Goal: Information Seeking & Learning: Learn about a topic

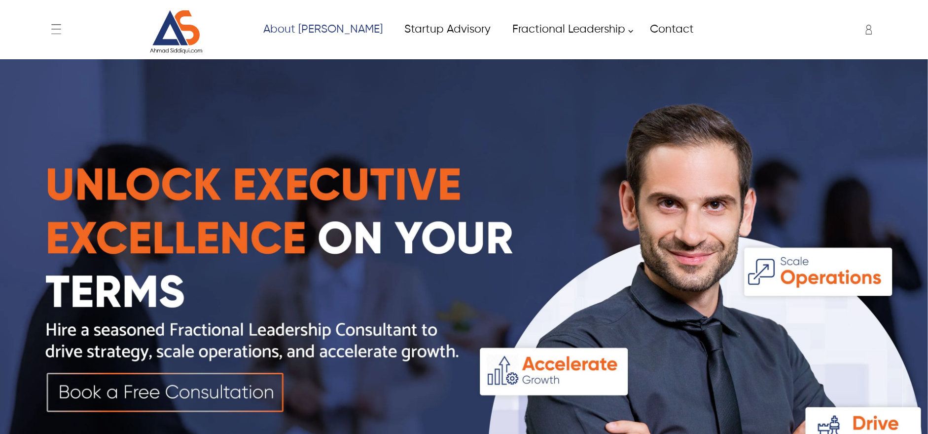
click at [156, 52] on img at bounding box center [176, 32] width 74 height 44
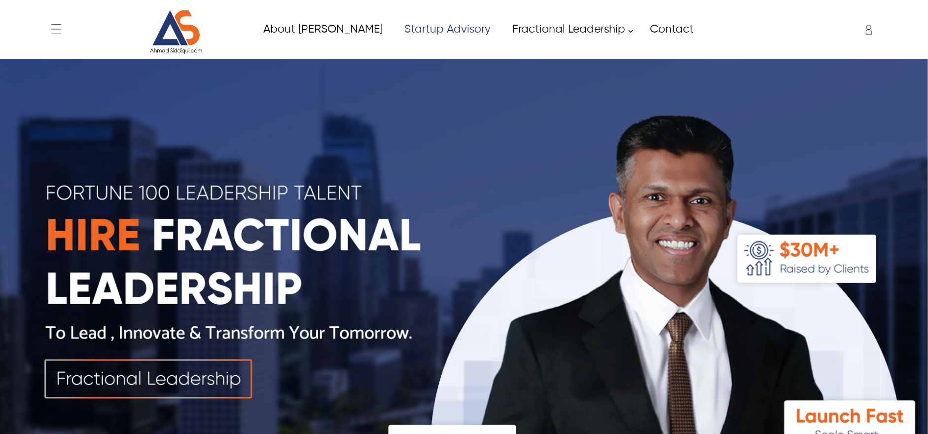
click at [415, 27] on link "Startup Advisory" at bounding box center [447, 29] width 108 height 22
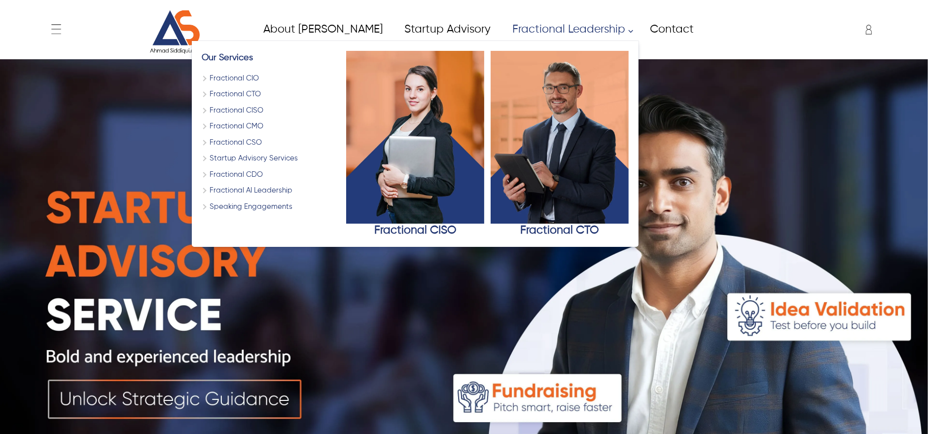
click at [518, 25] on link "Fractional Leadership" at bounding box center [570, 29] width 138 height 22
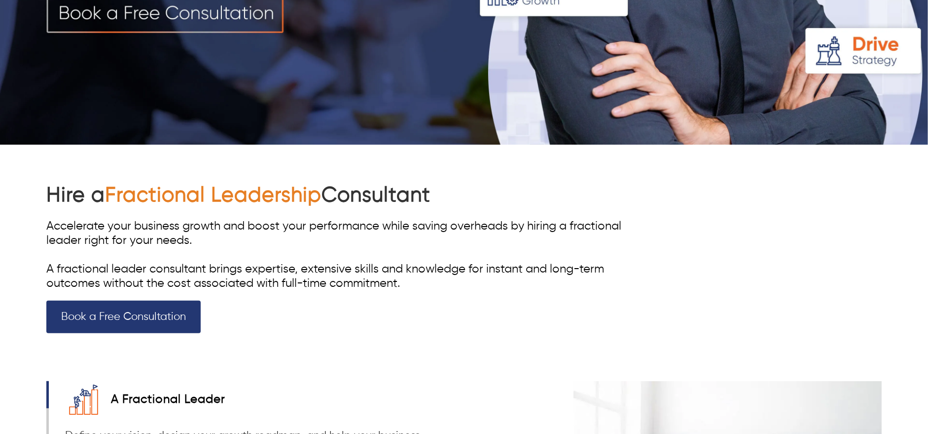
scroll to position [438, 0]
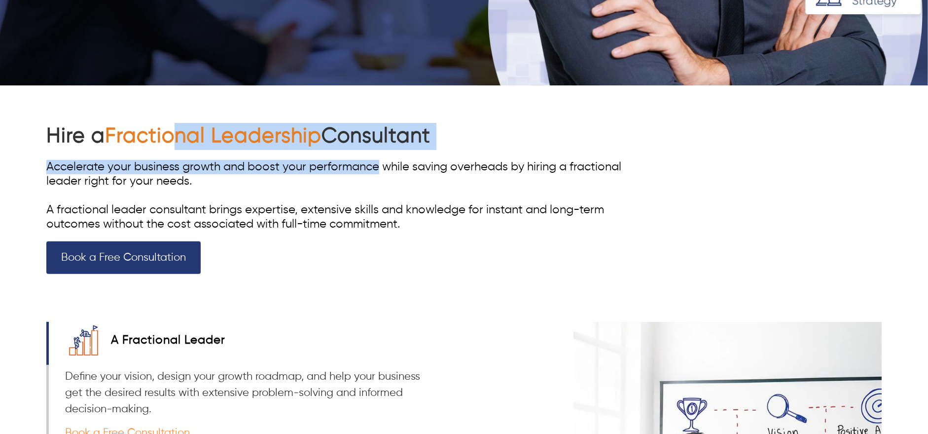
drag, startPoint x: 183, startPoint y: 126, endPoint x: 377, endPoint y: 165, distance: 198.2
click at [377, 165] on div "Hire a Fractional Leadership Consultant Accelerate your business growth and boo…" at bounding box center [338, 198] width 585 height 151
click at [400, 137] on h1 "Hire a Fractional Leadership Consultant" at bounding box center [338, 136] width 585 height 27
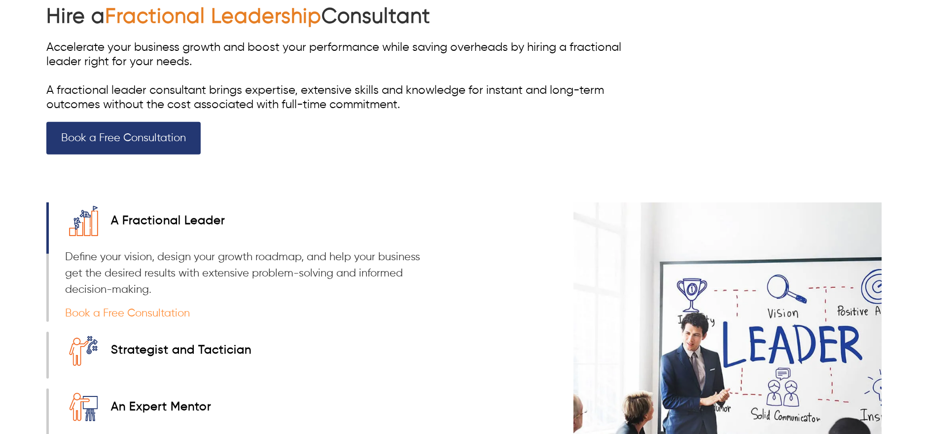
scroll to position [657, 0]
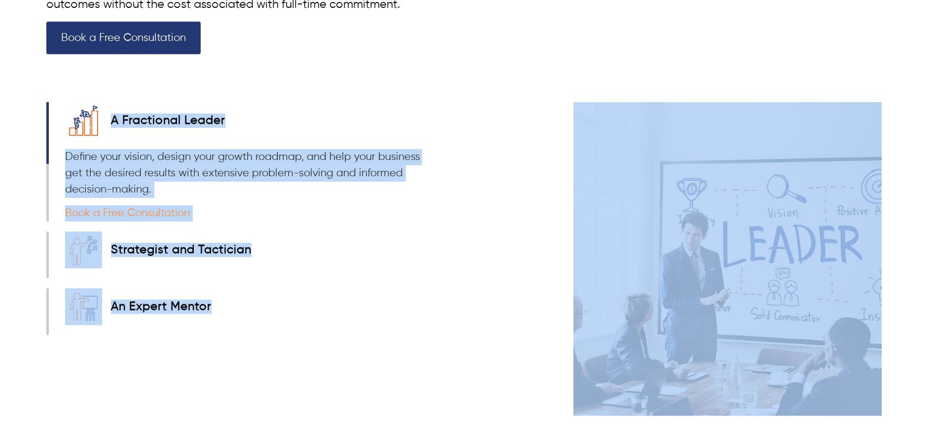
drag, startPoint x: 142, startPoint y: 104, endPoint x: 341, endPoint y: 233, distance: 237.5
click at [341, 233] on div "Strategist and Tactician Boost your business growth, performance, and revenue w…" at bounding box center [235, 254] width 373 height 47
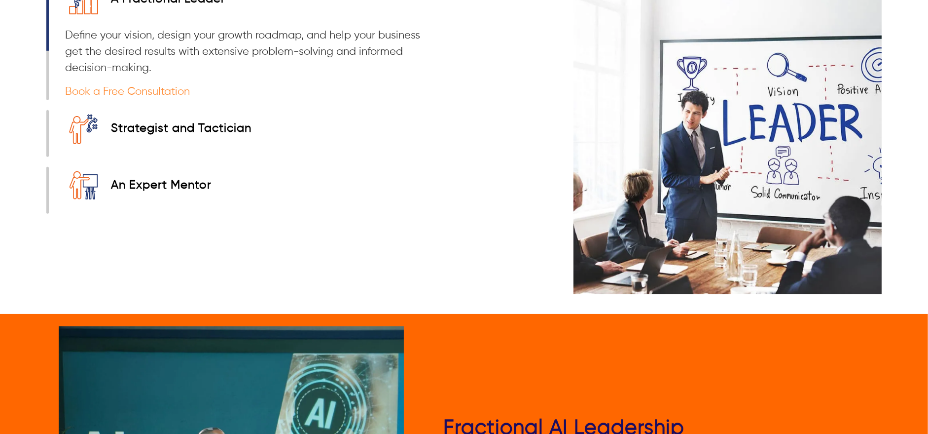
scroll to position [1096, 0]
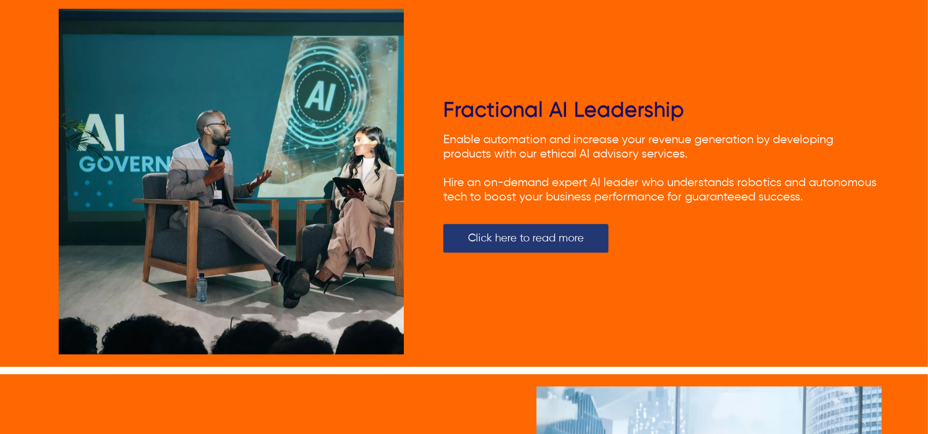
click at [532, 106] on span "Fractional AI Leadership" at bounding box center [563, 110] width 241 height 21
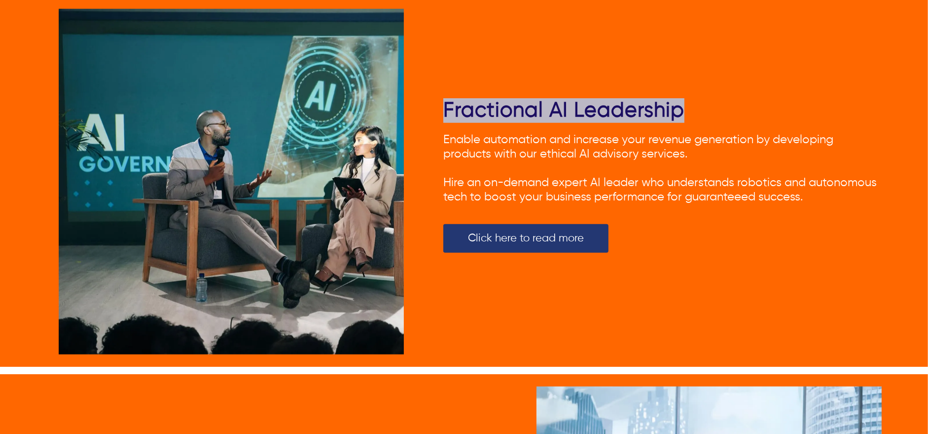
click at [532, 106] on span "Fractional AI Leadership" at bounding box center [563, 110] width 241 height 21
click at [628, 105] on span "Fractional AI Leadership" at bounding box center [563, 110] width 241 height 21
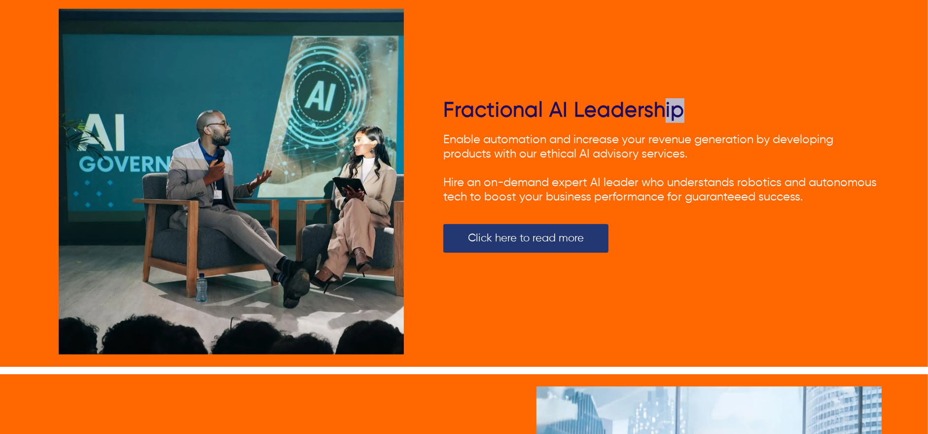
drag, startPoint x: 663, startPoint y: 106, endPoint x: 425, endPoint y: 126, distance: 239.0
click at [425, 126] on div "Fractional AI Leadership Enable automation and increase your revenue generation…" at bounding box center [463, 182] width 835 height 370
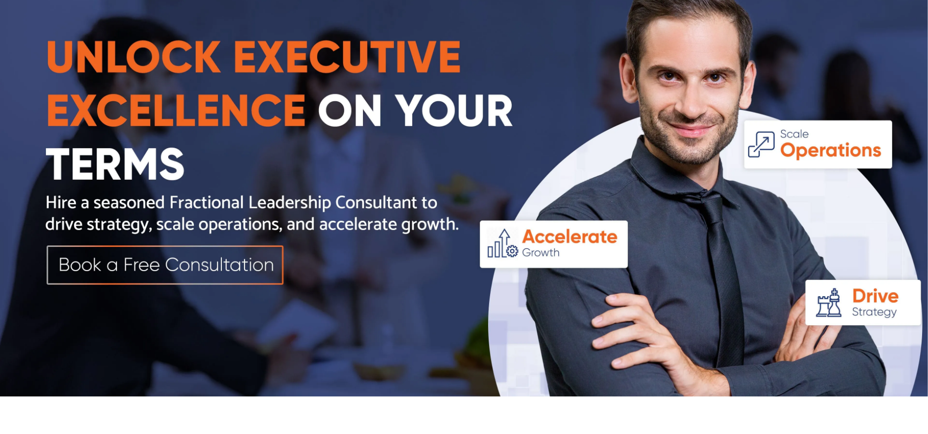
scroll to position [0, 0]
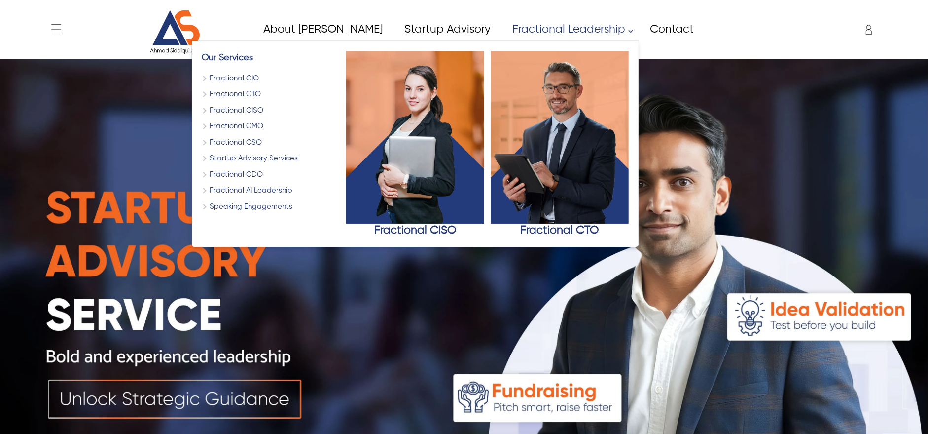
click at [541, 20] on link "Fractional Leadership" at bounding box center [570, 29] width 138 height 22
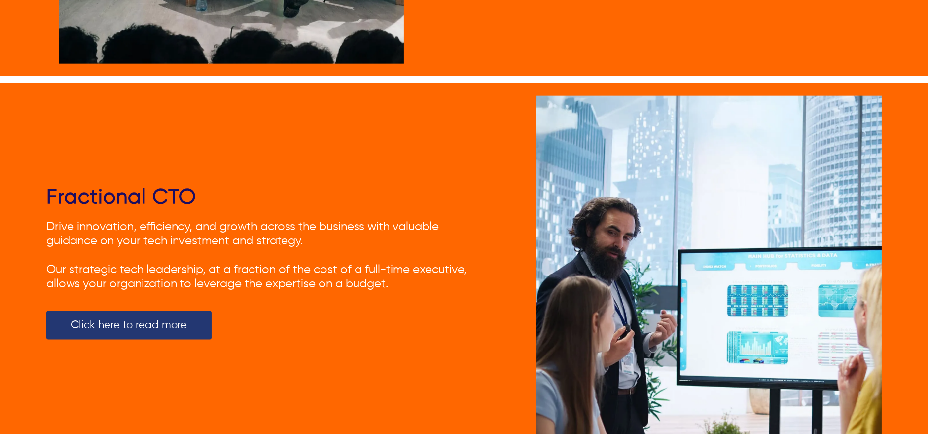
scroll to position [1439, 0]
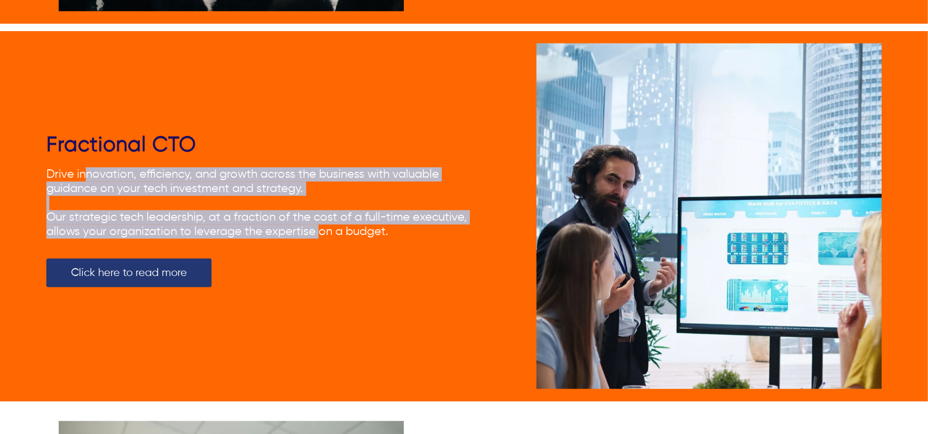
drag, startPoint x: 90, startPoint y: 168, endPoint x: 321, endPoint y: 240, distance: 241.6
click at [321, 239] on div "Drive innovation, efficiency, and growth across the business with valuable guid…" at bounding box center [265, 203] width 438 height 72
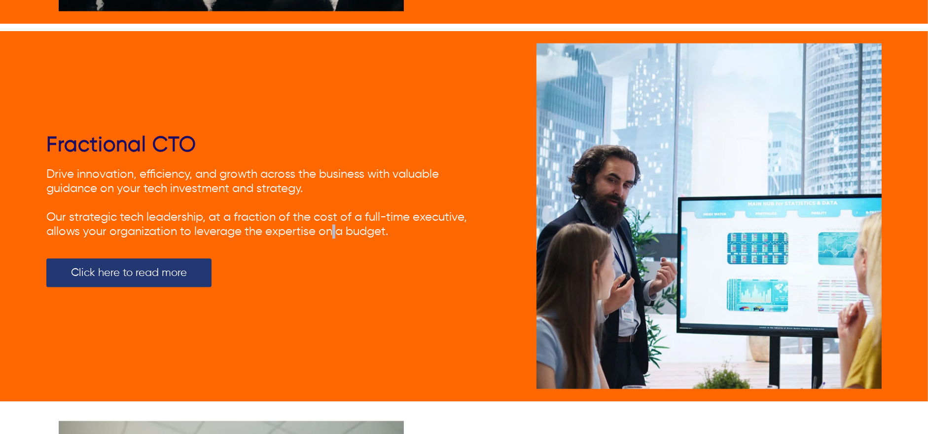
click at [333, 221] on span "Our strategic tech leadership, at a fraction of the cost of a full-time executi…" at bounding box center [256, 224] width 421 height 26
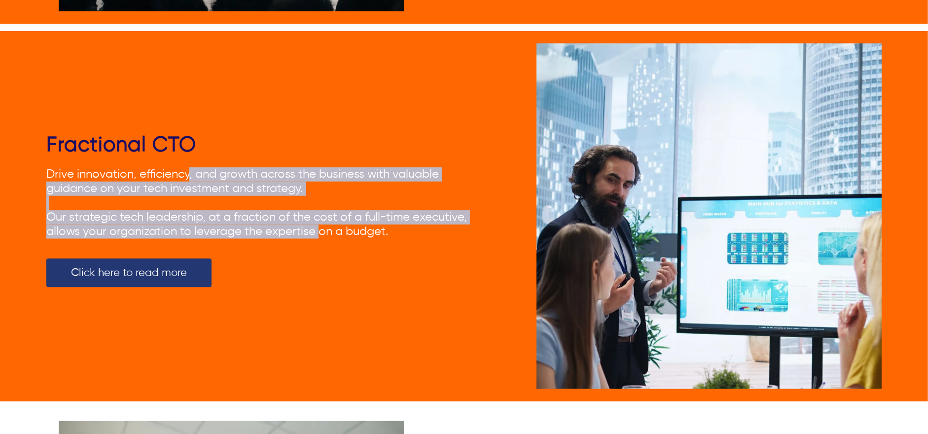
drag, startPoint x: 187, startPoint y: 161, endPoint x: 320, endPoint y: 262, distance: 167.1
click at [320, 262] on div "Fractional CTO Drive innovation, efficiency, and growth across the business wit…" at bounding box center [265, 216] width 438 height 166
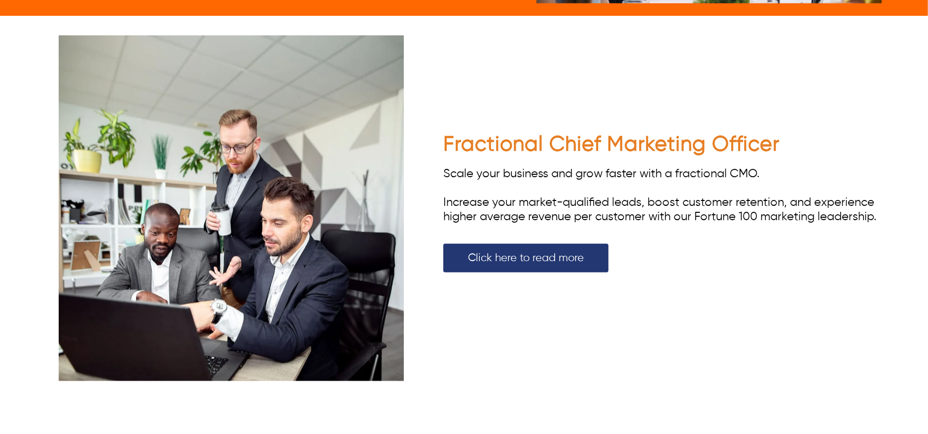
scroll to position [1877, 0]
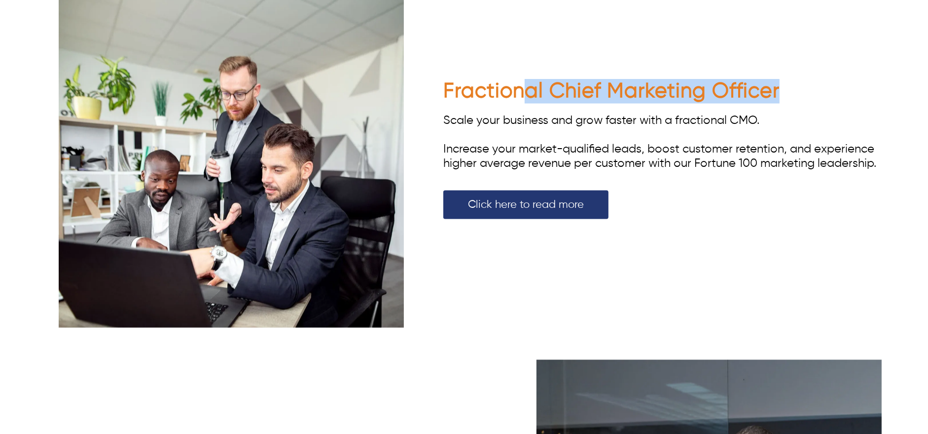
drag, startPoint x: 524, startPoint y: 84, endPoint x: 877, endPoint y: 91, distance: 353.7
drag, startPoint x: 762, startPoint y: 92, endPoint x: 416, endPoint y: 82, distance: 346.4
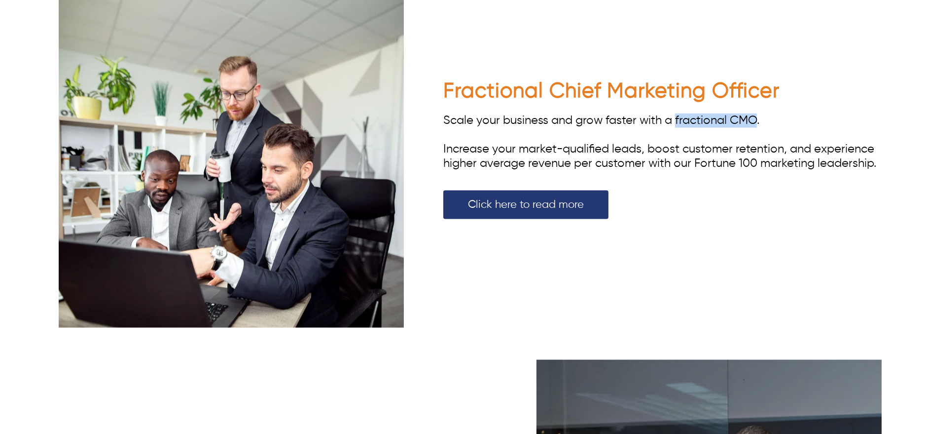
drag, startPoint x: 758, startPoint y: 110, endPoint x: 677, endPoint y: 118, distance: 80.8
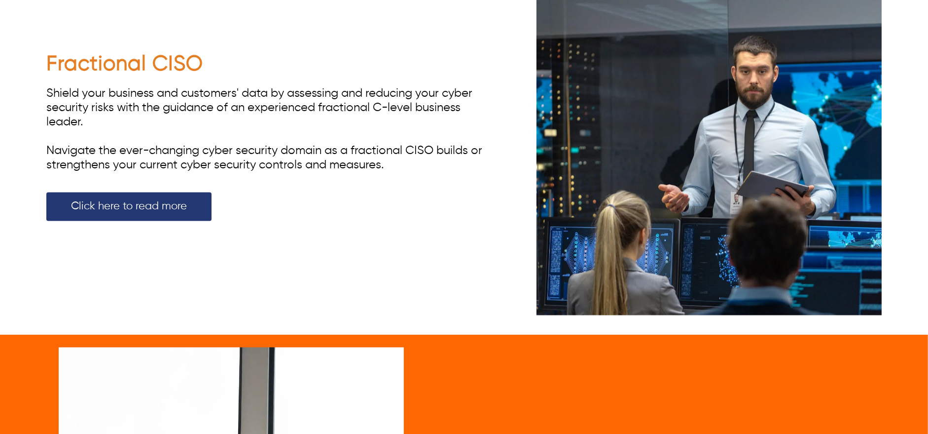
scroll to position [2206, 0]
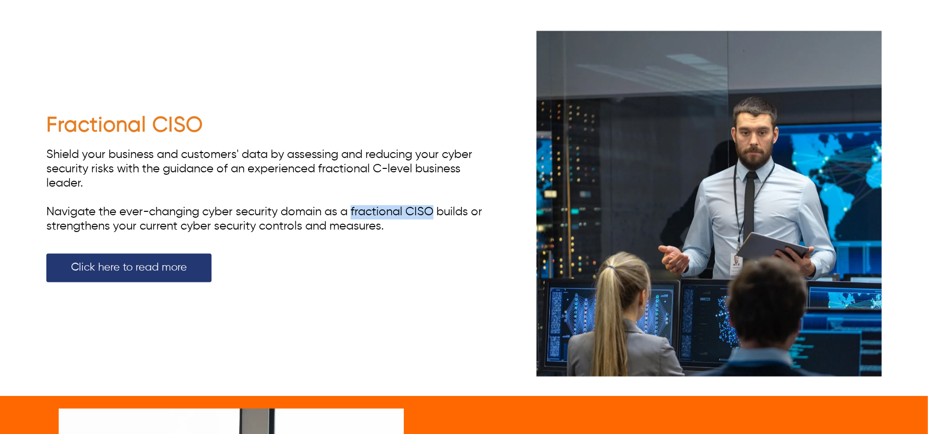
drag, startPoint x: 434, startPoint y: 208, endPoint x: 353, endPoint y: 211, distance: 81.4
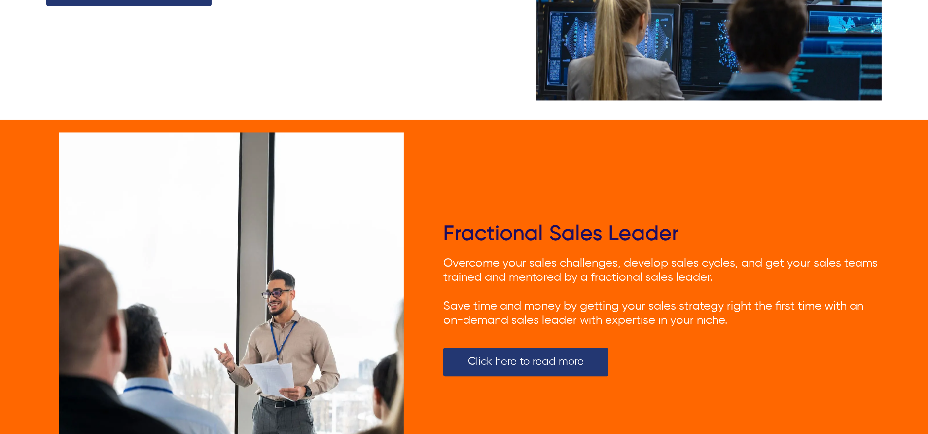
scroll to position [2535, 0]
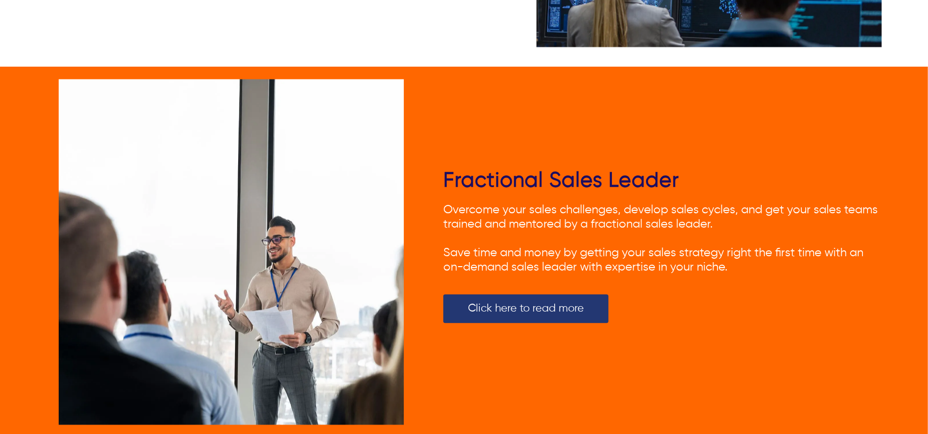
drag, startPoint x: 651, startPoint y: 182, endPoint x: 671, endPoint y: 178, distance: 19.6
drag, startPoint x: 671, startPoint y: 178, endPoint x: 538, endPoint y: 185, distance: 133.3
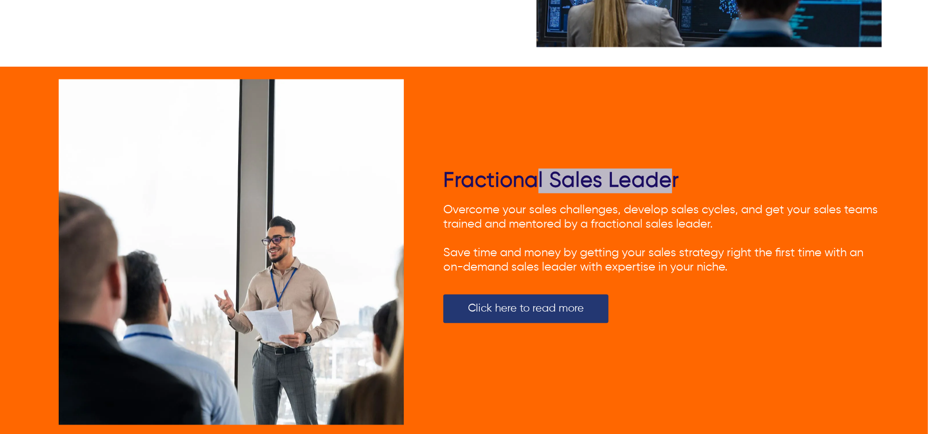
drag, startPoint x: 686, startPoint y: 234, endPoint x: 690, endPoint y: 206, distance: 28.9
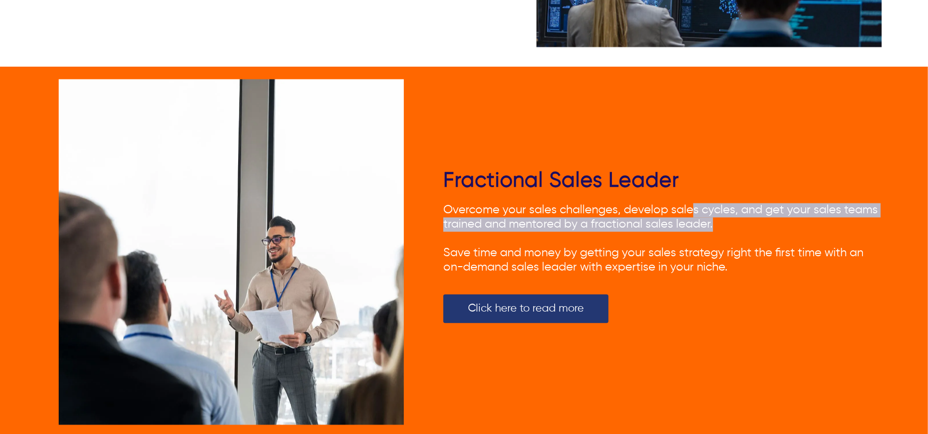
drag, startPoint x: 690, startPoint y: 206, endPoint x: 735, endPoint y: 218, distance: 46.1
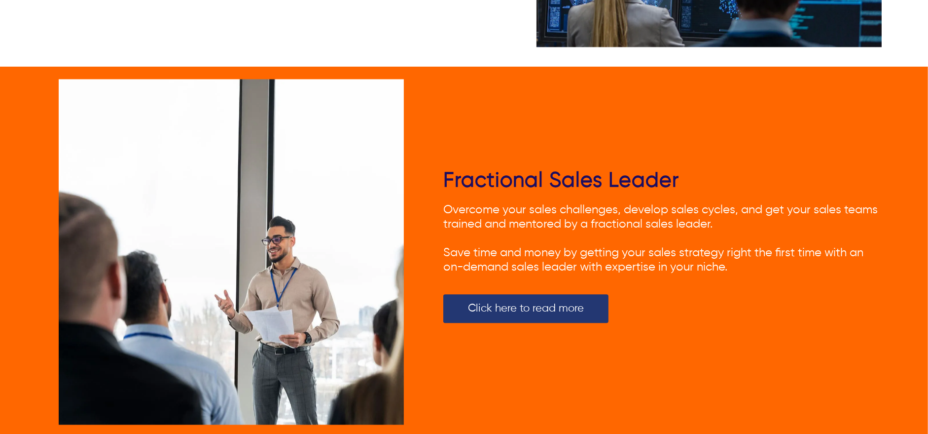
drag, startPoint x: 589, startPoint y: 223, endPoint x: 712, endPoint y: 221, distance: 122.8
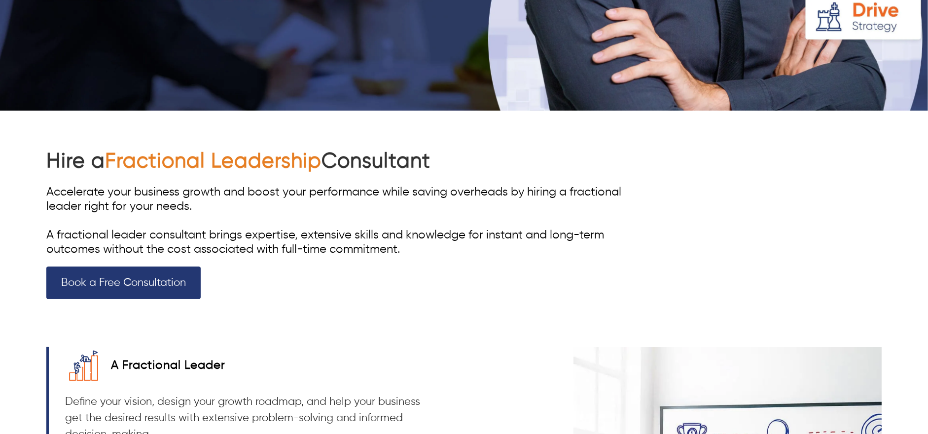
scroll to position [0, 0]
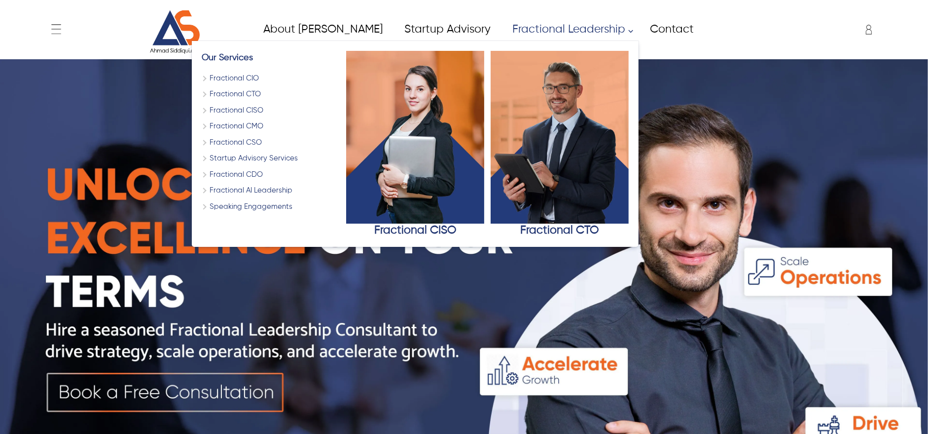
click at [202, 94] on link "Fractional CTO" at bounding box center [271, 94] width 138 height 11
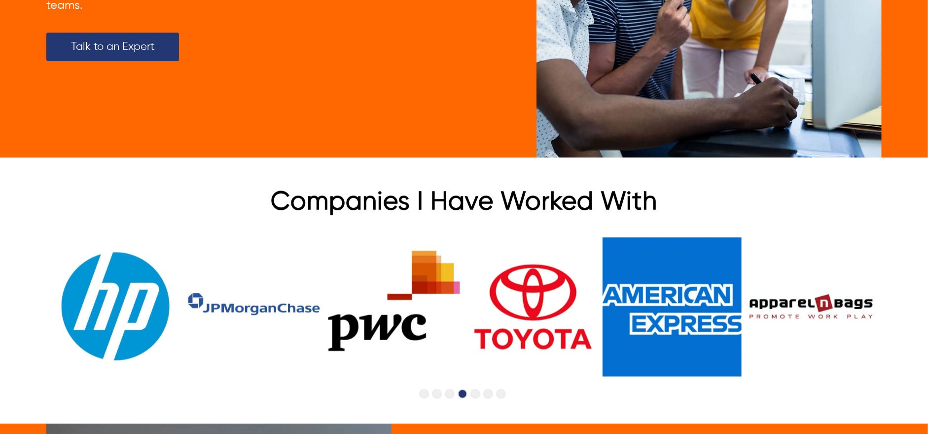
scroll to position [219, 0]
